Goal: Browse casually

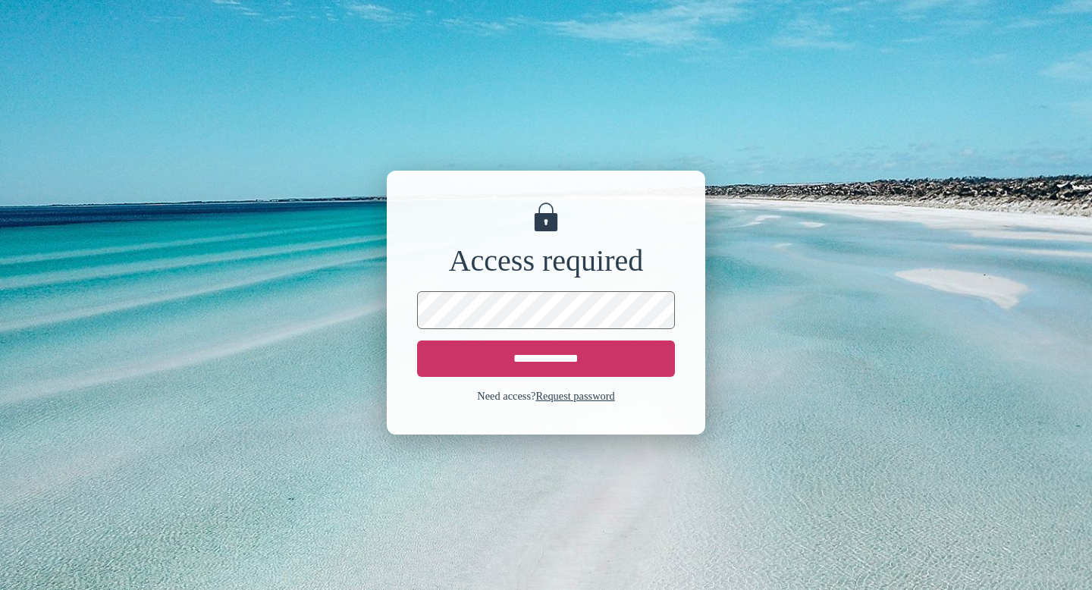
click at [526, 356] on input "**********" at bounding box center [546, 359] width 258 height 36
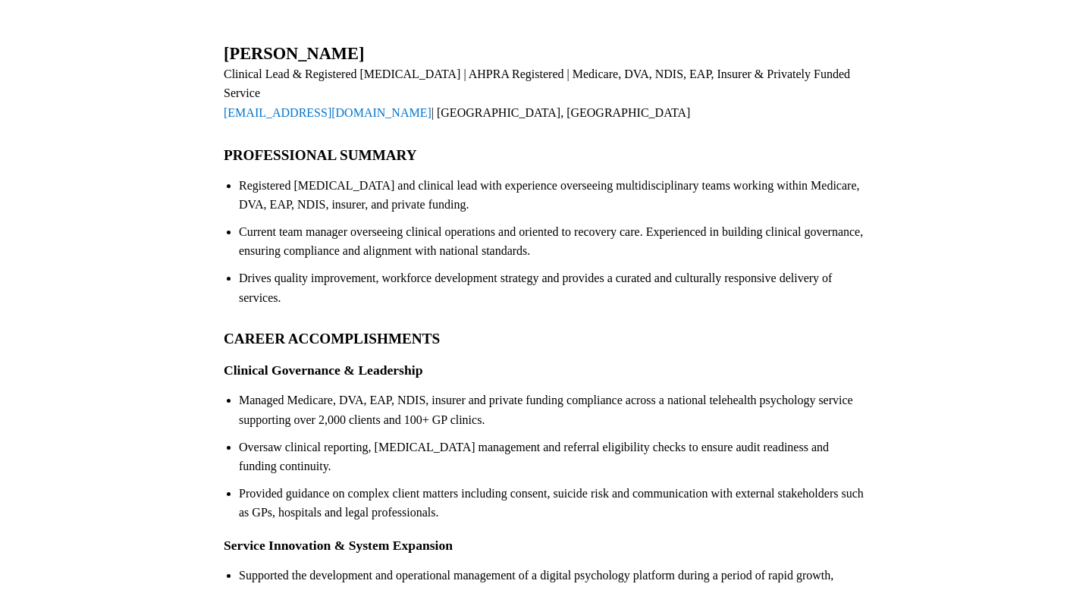
click at [414, 146] on h2 "PROFESSIONAL SUMMARY" at bounding box center [546, 154] width 645 height 17
